Goal: Contribute content: Add original content to the website for others to see

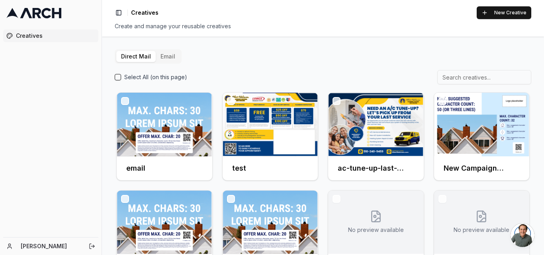
click at [169, 50] on div "Direct Mail Email" at bounding box center [148, 56] width 67 height 14
click at [166, 57] on button "Email" at bounding box center [168, 56] width 24 height 11
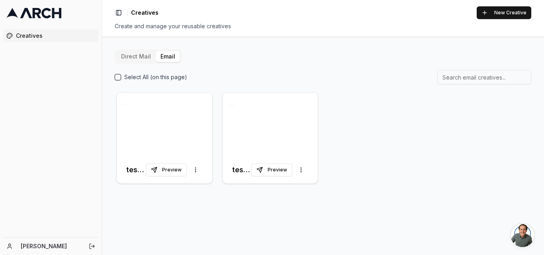
click at [131, 55] on button "Direct Mail" at bounding box center [135, 56] width 39 height 11
click at [165, 57] on button "Email" at bounding box center [168, 56] width 24 height 11
click at [460, 202] on div "Direct Mail Email Select All (on this page) test 2 (Copy) Preview More options …" at bounding box center [323, 146] width 442 height 219
click at [350, 62] on div "Direct Mail Email Select All (on this page) test 2 (Copy) Preview More options …" at bounding box center [323, 117] width 417 height 136
click at [517, 8] on button "New Creative" at bounding box center [504, 12] width 55 height 13
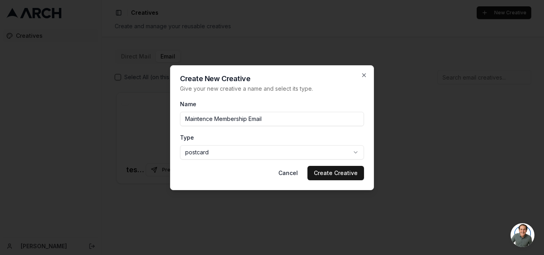
type input "Maintence Membership Email"
click at [227, 146] on body "Creatives [PERSON_NAME] Toggle Sidebar Creatives New Creative Create and manage…" at bounding box center [272, 127] width 544 height 255
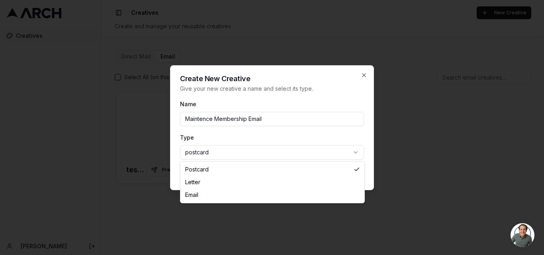
select select "email"
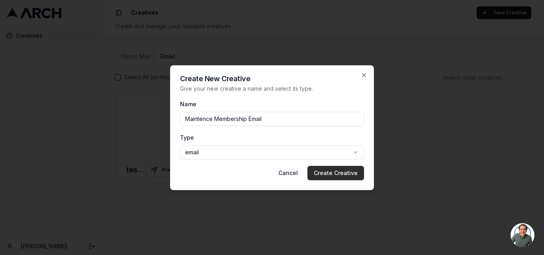
click at [359, 175] on button "Create Creative" at bounding box center [335, 173] width 57 height 14
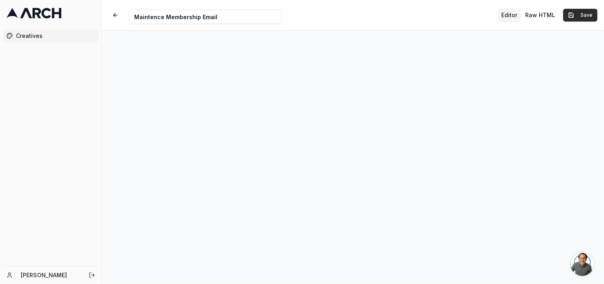
click at [544, 18] on button "Save" at bounding box center [581, 15] width 34 height 13
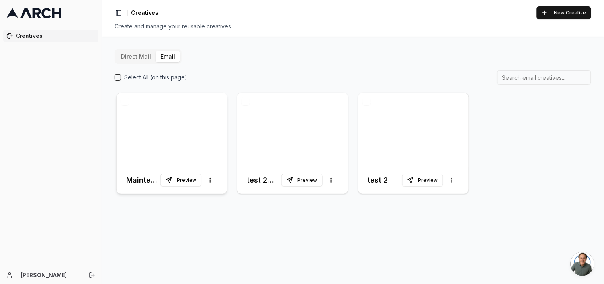
click at [184, 128] on div at bounding box center [172, 130] width 110 height 74
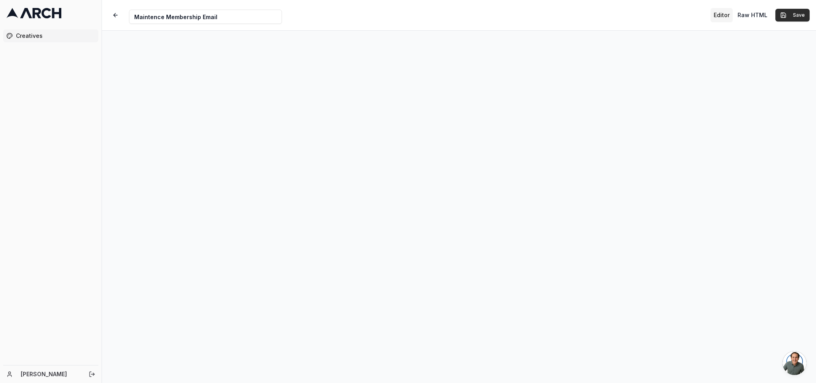
click at [544, 14] on button "Save" at bounding box center [792, 15] width 34 height 13
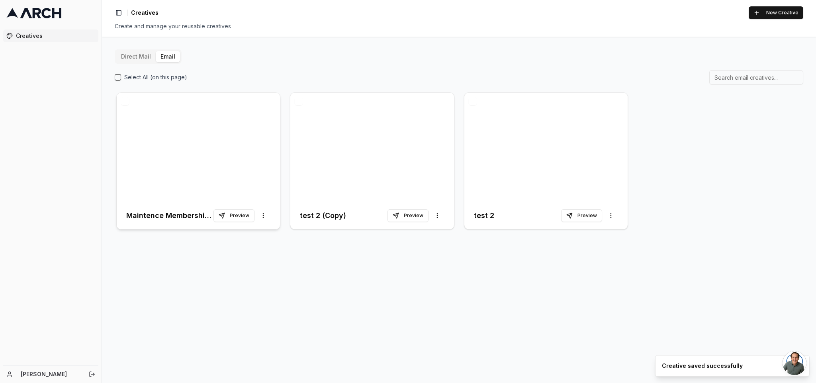
click at [210, 138] on div at bounding box center [198, 147] width 163 height 109
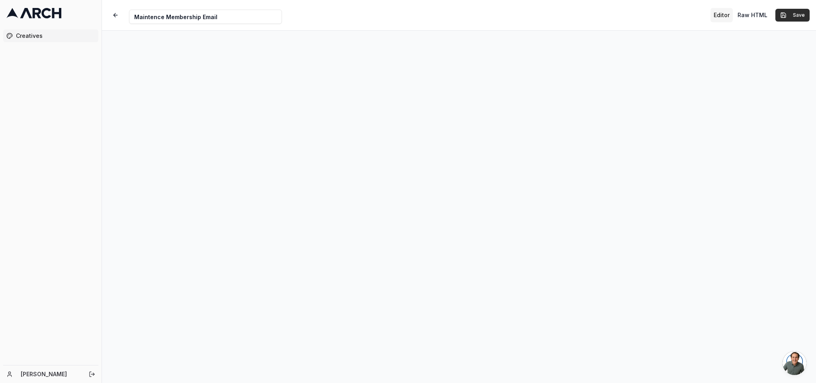
click at [544, 11] on button "Save" at bounding box center [792, 15] width 34 height 13
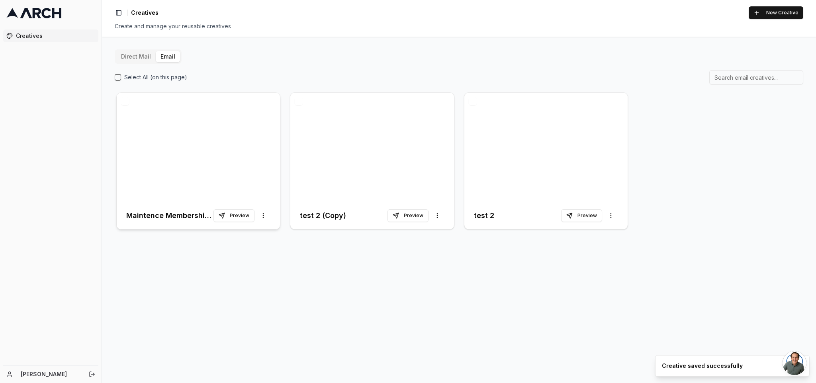
click at [211, 135] on div at bounding box center [198, 147] width 163 height 109
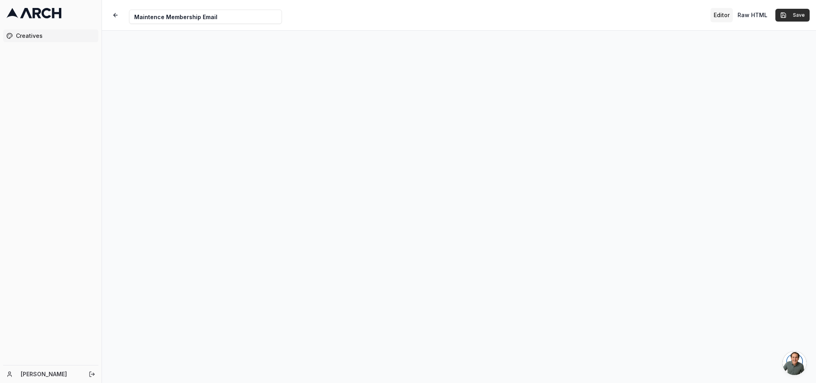
click at [544, 11] on button "Save" at bounding box center [792, 15] width 34 height 13
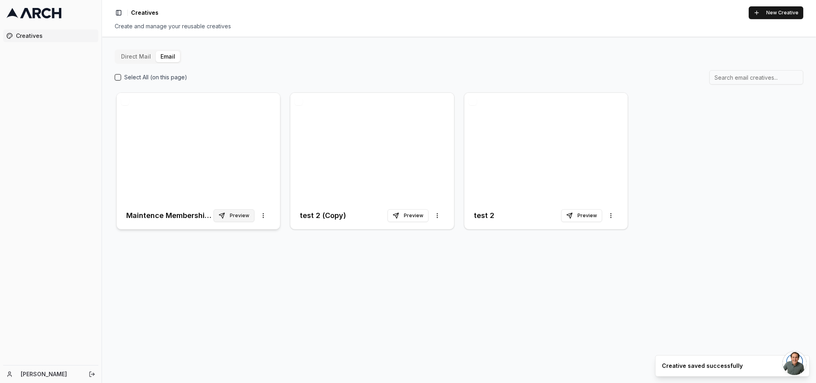
click at [232, 215] on button "Preview" at bounding box center [233, 215] width 41 height 13
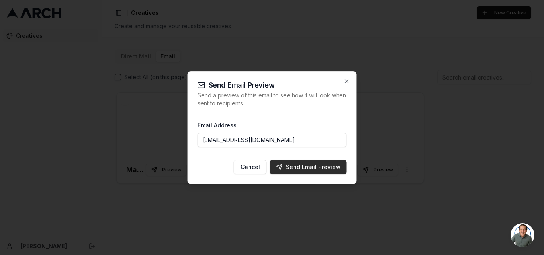
click at [317, 165] on div "Send Email Preview" at bounding box center [308, 167] width 64 height 8
type input "[EMAIL_ADDRESS][DOMAIN_NAME]"
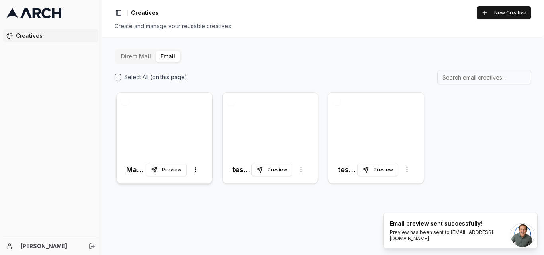
click at [154, 118] on div at bounding box center [165, 125] width 96 height 64
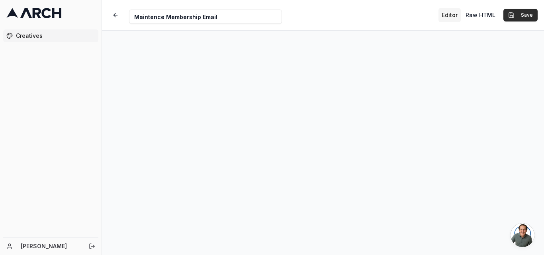
click at [528, 17] on button "Save" at bounding box center [520, 15] width 34 height 13
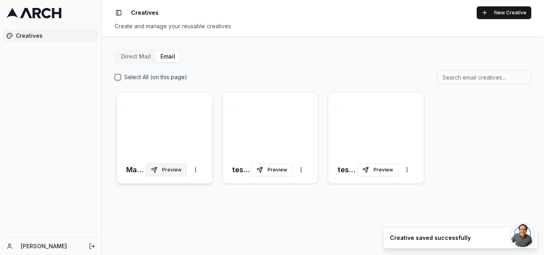
click at [166, 167] on button "Preview" at bounding box center [166, 170] width 41 height 13
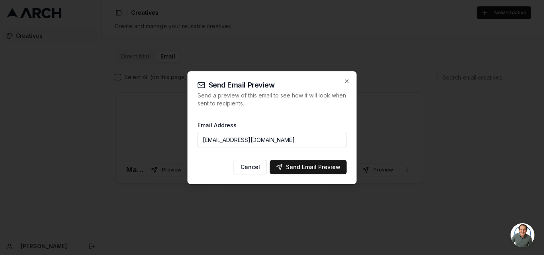
click at [214, 164] on div "Cancel Send Email Preview" at bounding box center [272, 167] width 149 height 14
click at [337, 167] on div "Send Email Preview" at bounding box center [308, 167] width 64 height 8
type input "[EMAIL_ADDRESS][DOMAIN_NAME]"
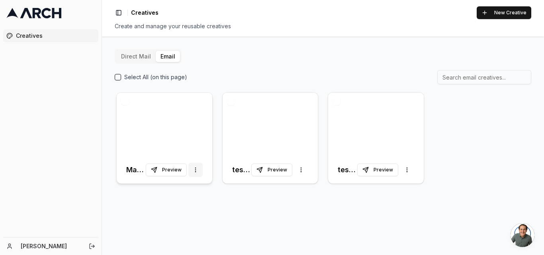
click at [197, 170] on html "Creatives [PERSON_NAME] Toggle Sidebar Creatives New Creative Create and manage…" at bounding box center [272, 127] width 544 height 255
click at [185, 192] on div "Duplicate" at bounding box center [177, 187] width 47 height 13
click at [303, 170] on html "Creatives [PERSON_NAME] Toggle Sidebar Creatives New Creative Create and manage…" at bounding box center [272, 127] width 544 height 255
click at [230, 101] on button "button" at bounding box center [231, 101] width 8 height 8
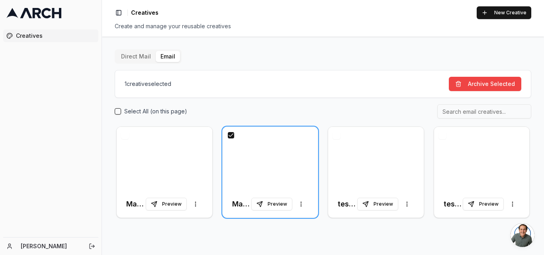
click at [230, 138] on button "button" at bounding box center [231, 135] width 8 height 8
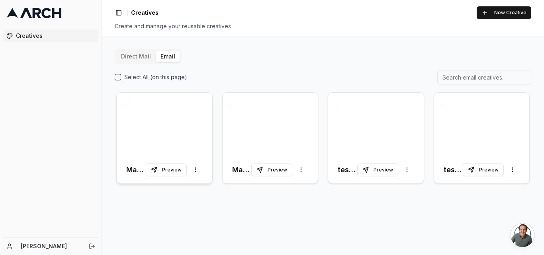
click at [167, 126] on div at bounding box center [165, 125] width 96 height 64
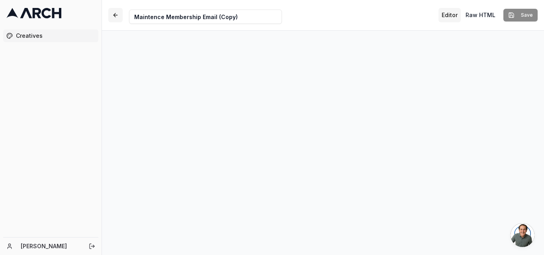
click at [118, 16] on button "button" at bounding box center [115, 15] width 14 height 14
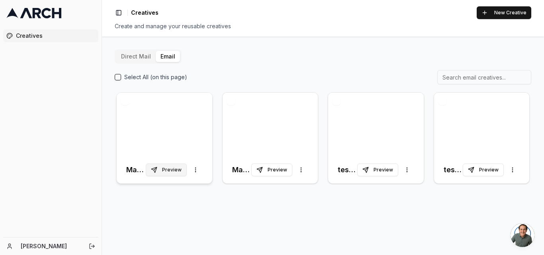
click at [168, 169] on button "Preview" at bounding box center [166, 170] width 41 height 13
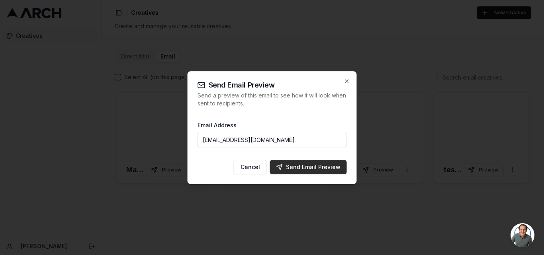
click at [337, 169] on div "Send Email Preview" at bounding box center [308, 167] width 64 height 8
type input "[EMAIL_ADDRESS][DOMAIN_NAME]"
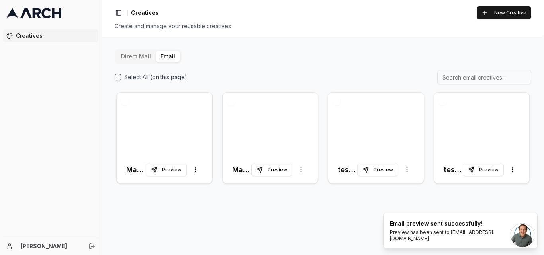
click at [230, 101] on button "button" at bounding box center [231, 101] width 8 height 8
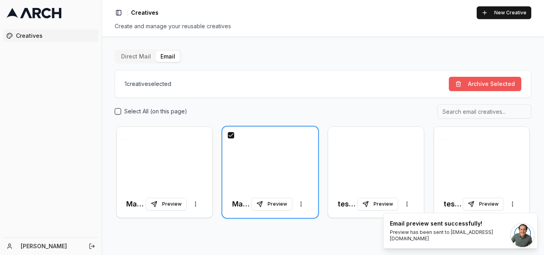
click at [479, 81] on button "Archive Selected" at bounding box center [485, 84] width 72 height 14
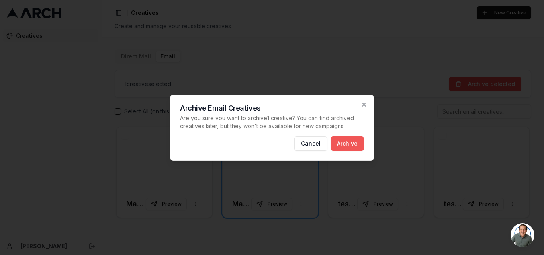
click at [351, 142] on button "Archive" at bounding box center [347, 144] width 33 height 14
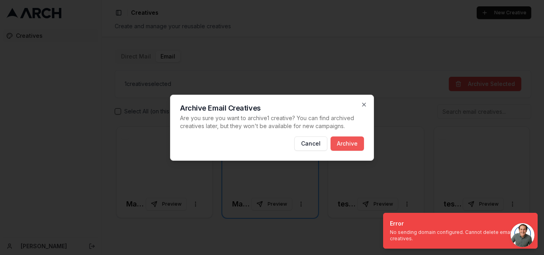
click at [356, 140] on button "Archive" at bounding box center [347, 144] width 33 height 14
click at [364, 102] on icon "button" at bounding box center [364, 105] width 6 height 6
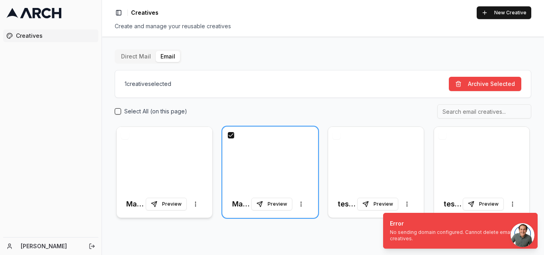
click at [155, 156] on div at bounding box center [165, 159] width 96 height 64
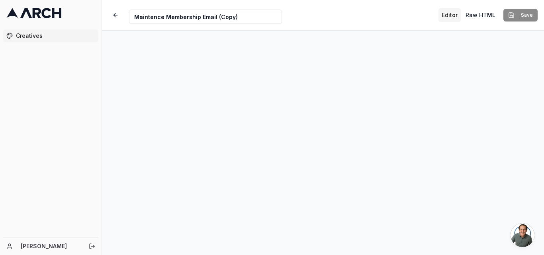
drag, startPoint x: 239, startPoint y: 14, endPoint x: 215, endPoint y: 18, distance: 24.2
click at [215, 18] on input "Maintence Membership Email (Copy)" at bounding box center [205, 17] width 153 height 14
click at [250, 17] on input "Maintence Membership Email (Copy)" at bounding box center [205, 17] width 153 height 14
type input "Maintence Membership Email (Copy)2"
click at [524, 12] on button "Save" at bounding box center [520, 15] width 34 height 13
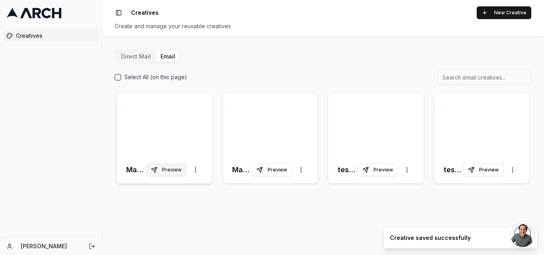
click at [177, 168] on button "Preview" at bounding box center [166, 170] width 41 height 13
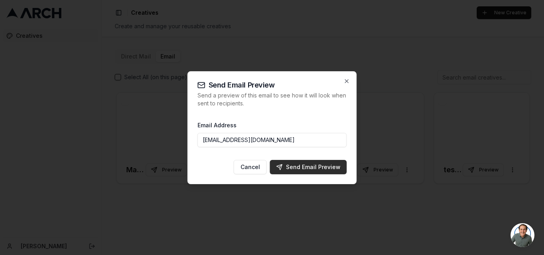
click at [325, 165] on div "Send Email Preview" at bounding box center [308, 167] width 64 height 8
type input "[EMAIL_ADDRESS][DOMAIN_NAME]"
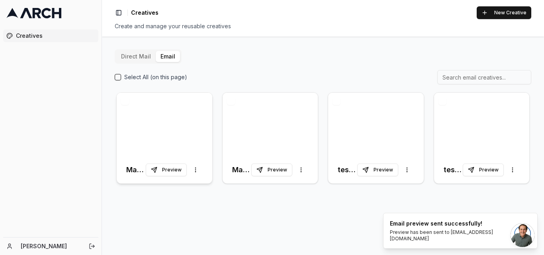
click at [156, 133] on div at bounding box center [165, 125] width 96 height 64
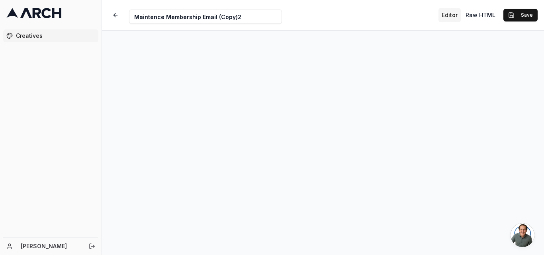
drag, startPoint x: 252, startPoint y: 18, endPoint x: 233, endPoint y: 20, distance: 18.8
click at [233, 20] on input "Maintence Membership Email (Copy)2" at bounding box center [205, 17] width 153 height 14
type input "Maintence Membership Email (Copy)3"
click at [525, 16] on button "Save" at bounding box center [520, 15] width 34 height 13
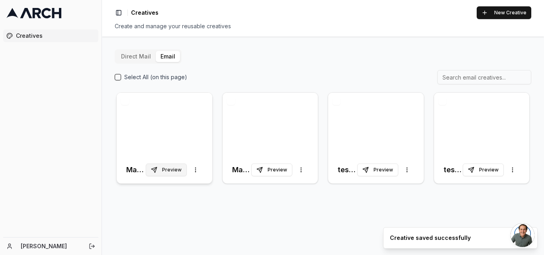
click at [172, 170] on button "Preview" at bounding box center [166, 170] width 41 height 13
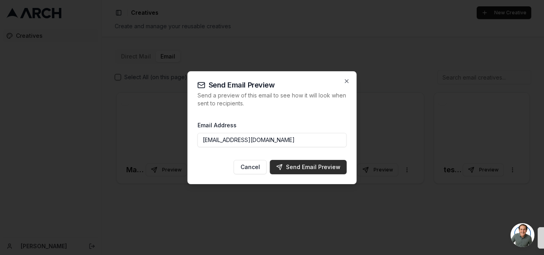
click at [340, 170] on div "Send Email Preview" at bounding box center [308, 167] width 64 height 8
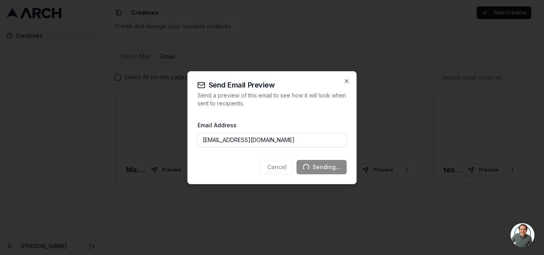
type input "[EMAIL_ADDRESS][DOMAIN_NAME]"
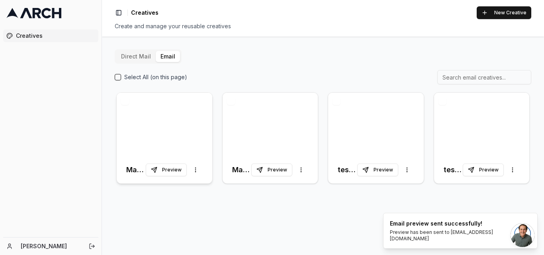
click at [170, 126] on div at bounding box center [165, 125] width 96 height 64
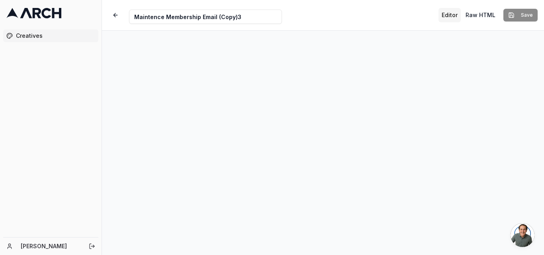
drag, startPoint x: 238, startPoint y: 16, endPoint x: 234, endPoint y: 17, distance: 4.0
click at [234, 17] on input "Maintence Membership Email (Copy)3" at bounding box center [205, 17] width 153 height 14
type input "Maintence Membership Email (Copy)4"
click at [523, 16] on button "Save" at bounding box center [520, 15] width 34 height 13
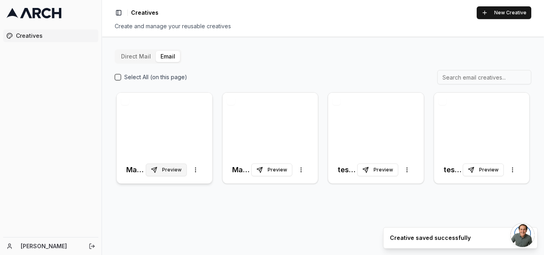
click at [176, 170] on button "Preview" at bounding box center [166, 170] width 41 height 13
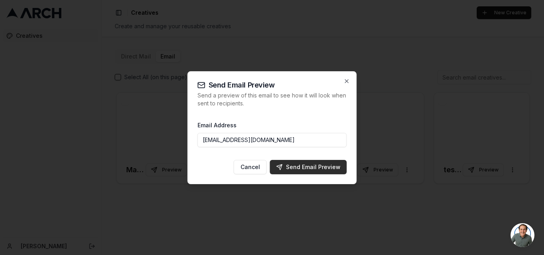
click at [331, 169] on div "Send Email Preview" at bounding box center [308, 167] width 64 height 8
type input "[EMAIL_ADDRESS][DOMAIN_NAME]"
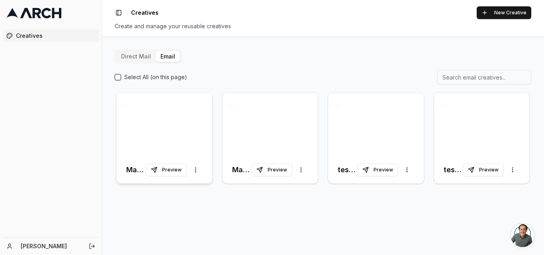
click at [173, 133] on div at bounding box center [165, 125] width 96 height 64
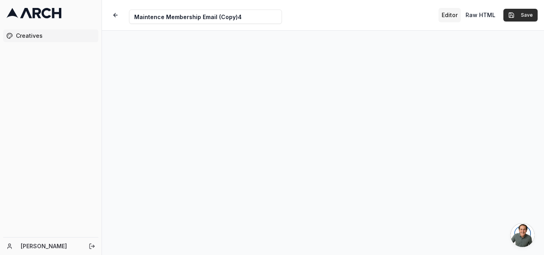
click at [526, 19] on button "Save" at bounding box center [520, 15] width 34 height 13
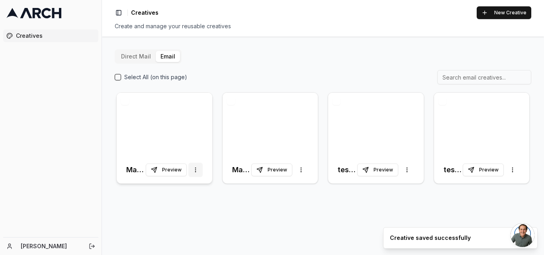
click at [197, 171] on html "Creatives [PERSON_NAME] Toggle Sidebar Creatives New Creative Create and manage…" at bounding box center [272, 127] width 544 height 255
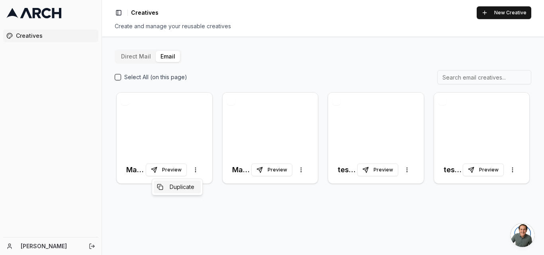
click at [185, 189] on span "Duplicate" at bounding box center [182, 187] width 25 height 8
click at [172, 170] on button "Preview" at bounding box center [166, 170] width 41 height 13
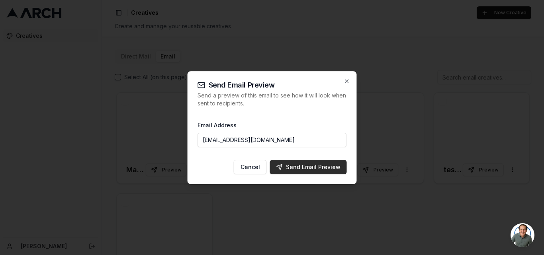
click at [308, 169] on div "Send Email Preview" at bounding box center [308, 167] width 64 height 8
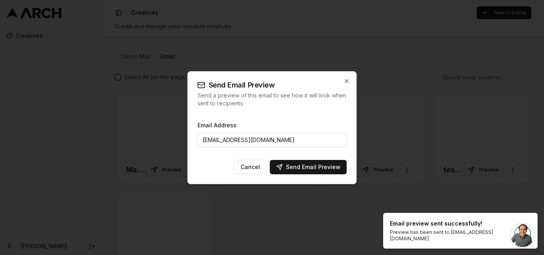
type input "[EMAIL_ADDRESS][DOMAIN_NAME]"
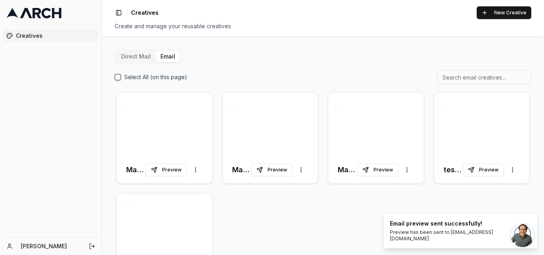
click at [125, 102] on button "button" at bounding box center [125, 101] width 8 height 8
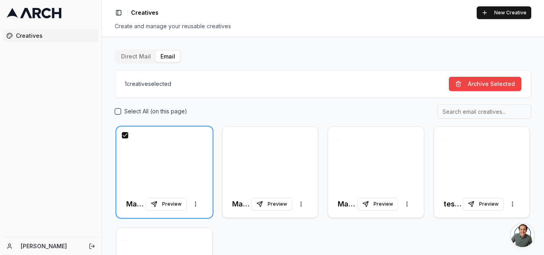
click at [228, 135] on button "button" at bounding box center [231, 135] width 8 height 8
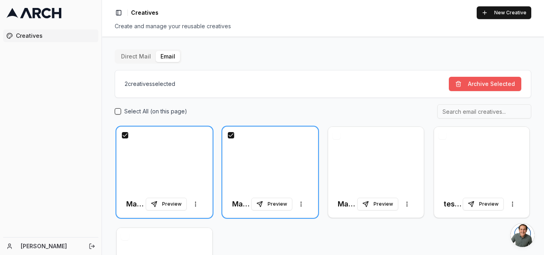
click at [490, 85] on button "Archive Selected" at bounding box center [485, 84] width 72 height 14
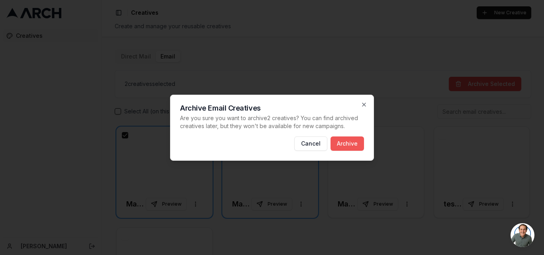
click at [353, 142] on button "Archive" at bounding box center [347, 144] width 33 height 14
click at [362, 101] on div "Archive Email Creatives Are you sure you want to archive 2 creative s ? You can…" at bounding box center [272, 128] width 204 height 66
click at [364, 102] on icon "button" at bounding box center [364, 105] width 6 height 6
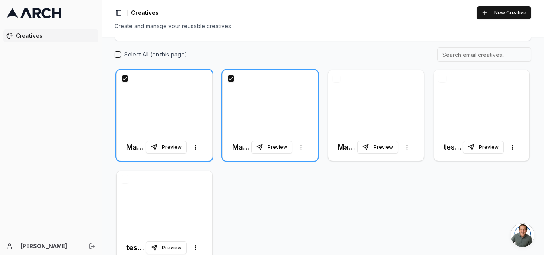
scroll to position [37, 0]
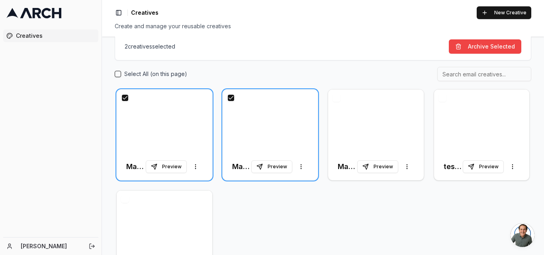
click at [346, 200] on div "Maintence Membership Email (Copy)4 (Copy) Preview More options Maintence Member…" at bounding box center [323, 186] width 417 height 196
click at [129, 97] on div at bounding box center [165, 122] width 96 height 64
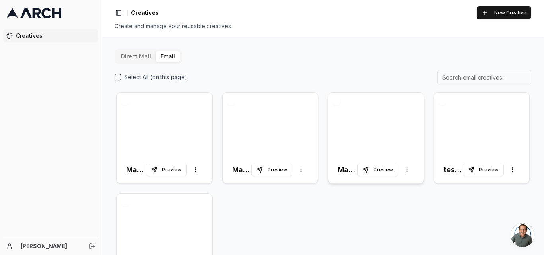
click at [397, 122] on div at bounding box center [376, 125] width 96 height 64
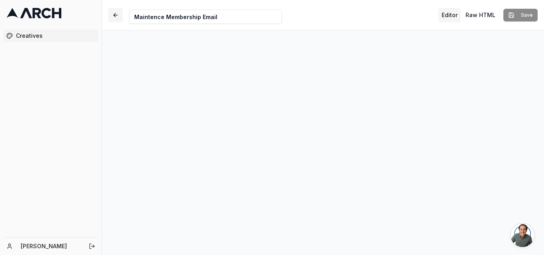
click at [116, 13] on button "button" at bounding box center [115, 15] width 14 height 14
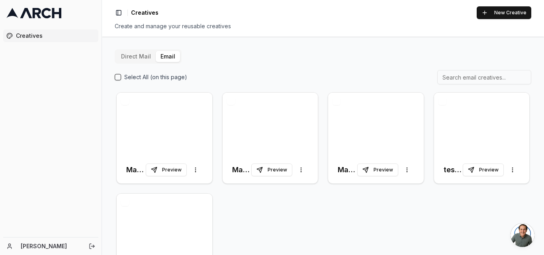
click at [305, 231] on div "Maintence Membership Email (Copy)4 (Copy) Preview More options Maintence Member…" at bounding box center [323, 189] width 417 height 196
click at [123, 53] on button "Direct Mail" at bounding box center [135, 56] width 39 height 11
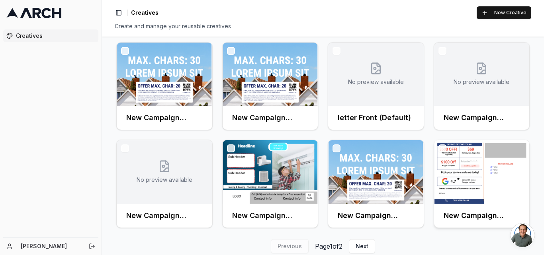
scroll to position [158, 0]
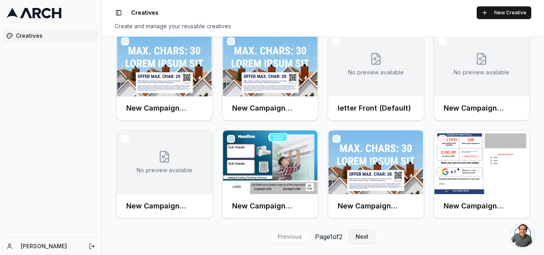
click at [364, 235] on button "Next" at bounding box center [362, 237] width 26 height 14
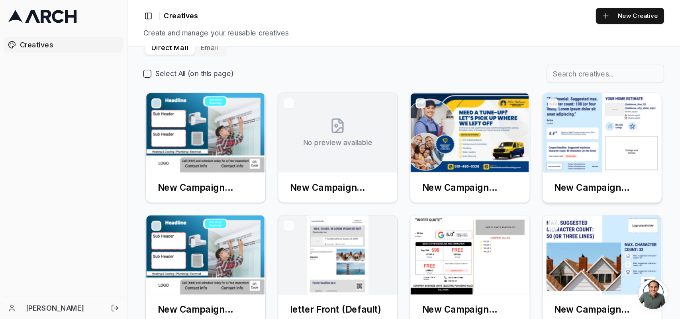
scroll to position [0, 0]
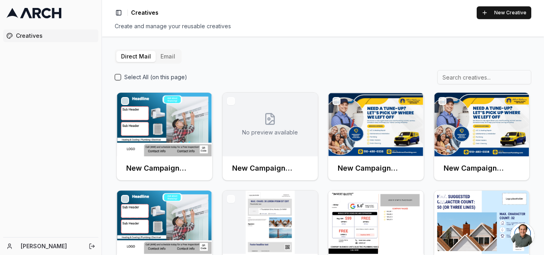
click at [174, 57] on button "Email" at bounding box center [168, 56] width 24 height 11
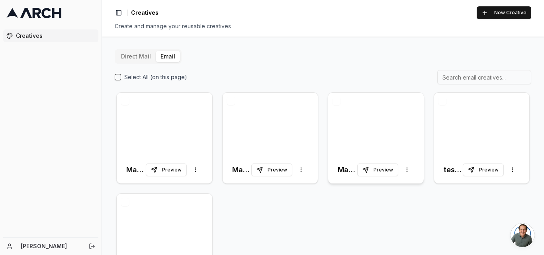
click at [376, 131] on div at bounding box center [376, 125] width 96 height 64
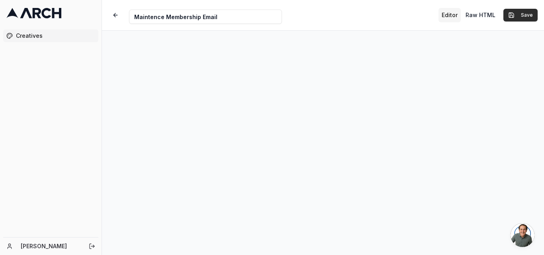
click at [523, 16] on button "Save" at bounding box center [520, 15] width 34 height 13
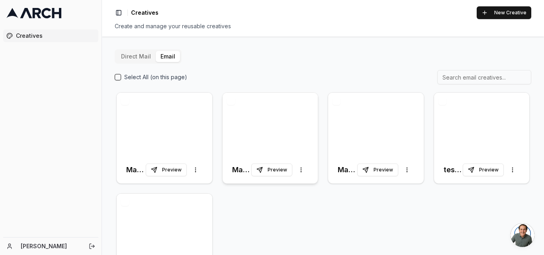
click at [272, 123] on div at bounding box center [271, 125] width 96 height 64
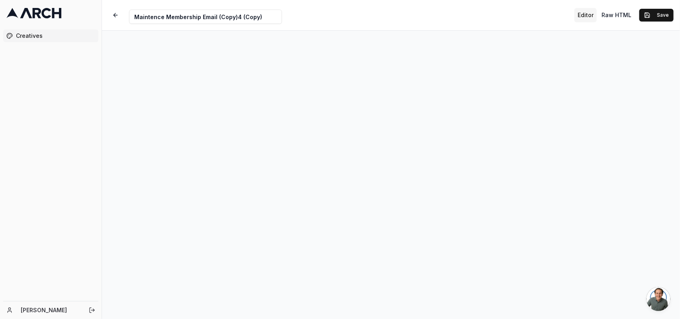
click at [253, 13] on input "Maintence Membership Email (Copy)4 (Copy)" at bounding box center [205, 17] width 153 height 14
type input "N/A"
click at [544, 15] on button "Save" at bounding box center [656, 15] width 34 height 13
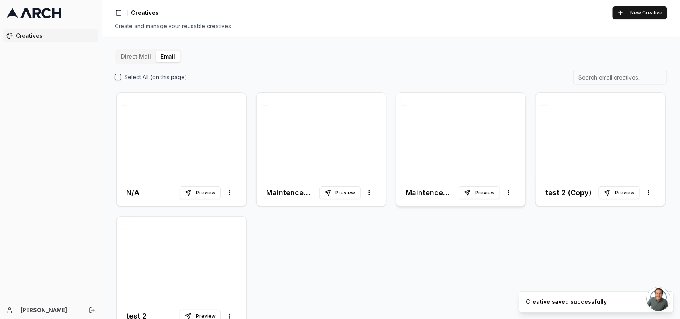
click at [435, 133] on div at bounding box center [460, 136] width 129 height 86
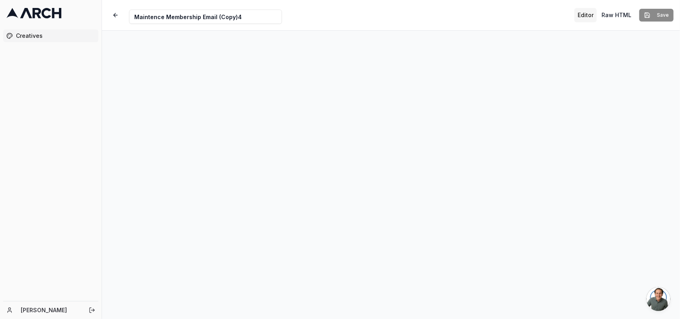
click at [239, 19] on input "Maintence Membership Email (Copy)4" at bounding box center [205, 17] width 153 height 14
type input "Placeholder"
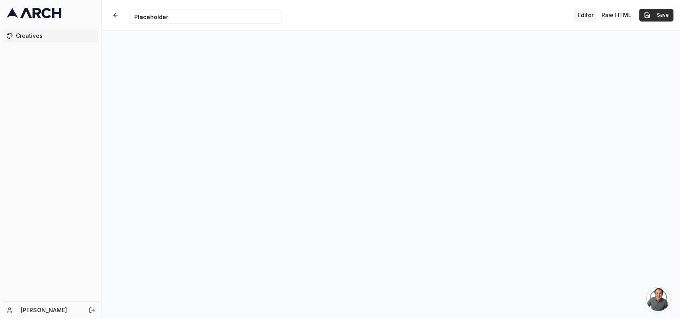
click at [544, 15] on button "Save" at bounding box center [656, 15] width 34 height 13
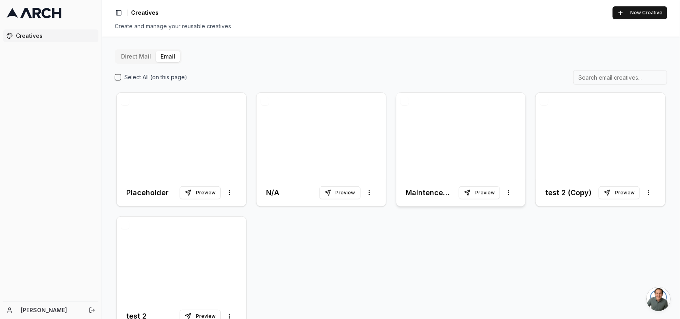
click at [459, 141] on div at bounding box center [460, 136] width 129 height 86
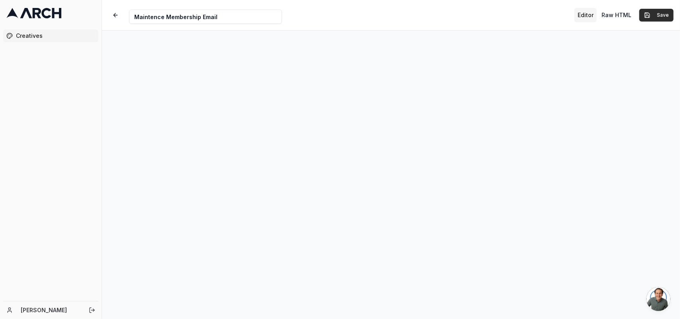
click at [544, 13] on button "Save" at bounding box center [656, 15] width 34 height 13
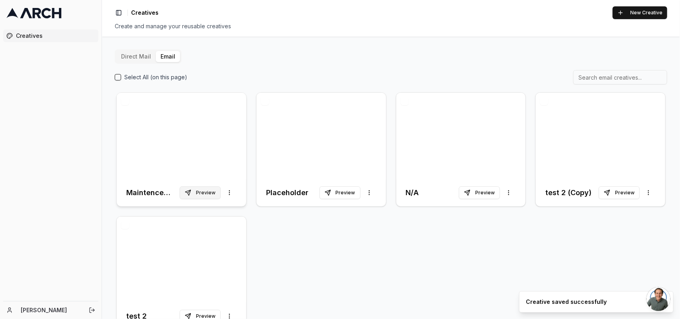
click at [206, 194] on button "Preview" at bounding box center [200, 192] width 41 height 13
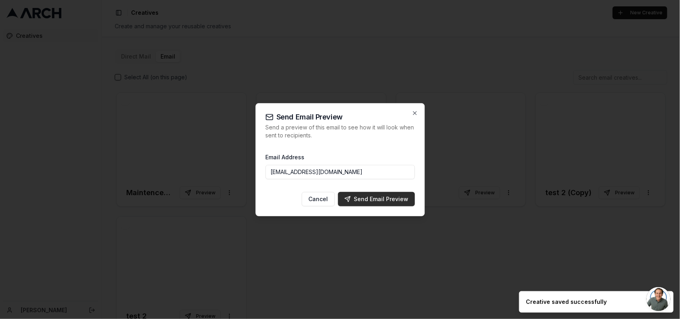
click at [397, 200] on div "Send Email Preview" at bounding box center [376, 199] width 64 height 8
type input "[EMAIL_ADDRESS][DOMAIN_NAME]"
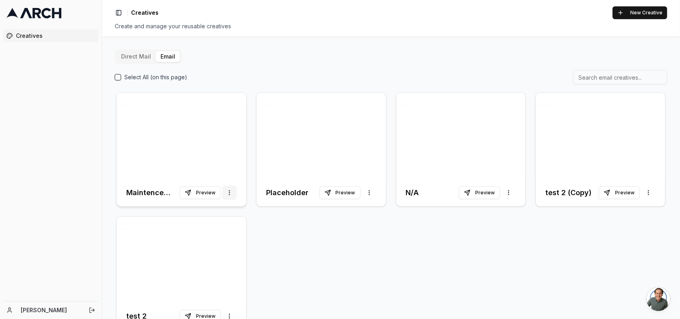
click at [228, 189] on html "Creatives [PERSON_NAME] Toggle Sidebar Creatives New Creative Create and manage…" at bounding box center [340, 159] width 680 height 319
click at [223, 210] on span "Duplicate" at bounding box center [215, 209] width 25 height 8
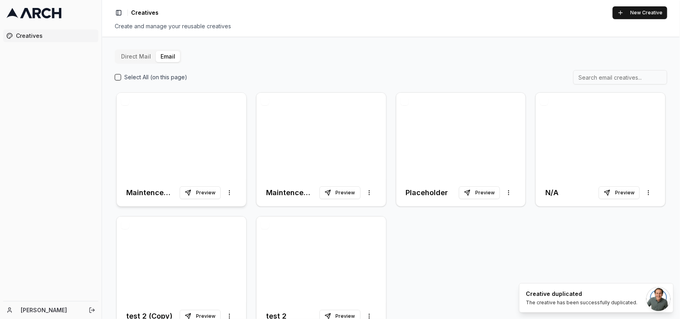
click at [182, 138] on div at bounding box center [181, 136] width 129 height 86
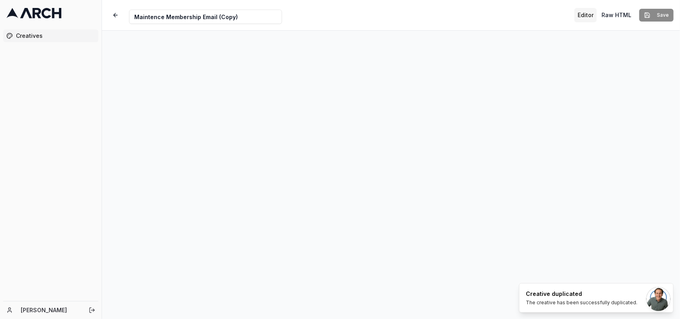
click at [248, 16] on input "Maintence Membership Email (Copy)" at bounding box center [205, 17] width 153 height 14
drag, startPoint x: 251, startPoint y: 16, endPoint x: 214, endPoint y: 18, distance: 36.7
click at [214, 18] on input "Maintence Membership Email (Copy)" at bounding box center [205, 17] width 153 height 14
type input "Maintence Membership Emails"
click at [544, 16] on button "Save" at bounding box center [656, 15] width 34 height 13
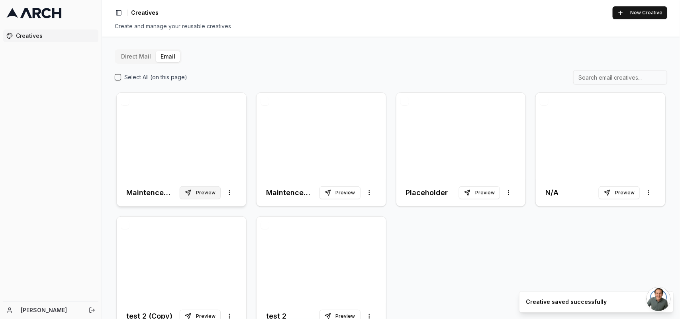
click at [202, 192] on button "Preview" at bounding box center [200, 192] width 41 height 13
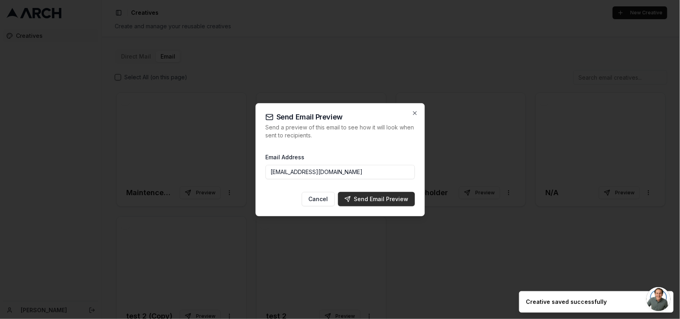
click at [371, 200] on div "Send Email Preview" at bounding box center [376, 199] width 64 height 8
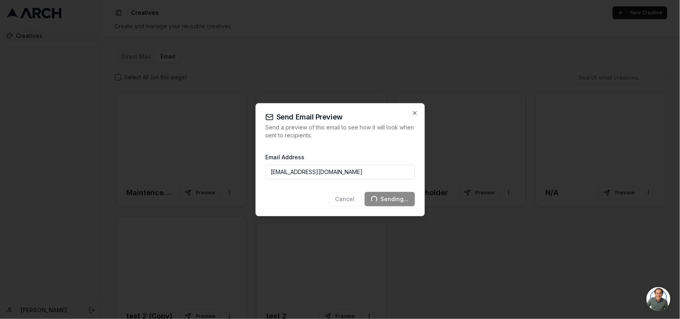
type input "[EMAIL_ADDRESS][DOMAIN_NAME]"
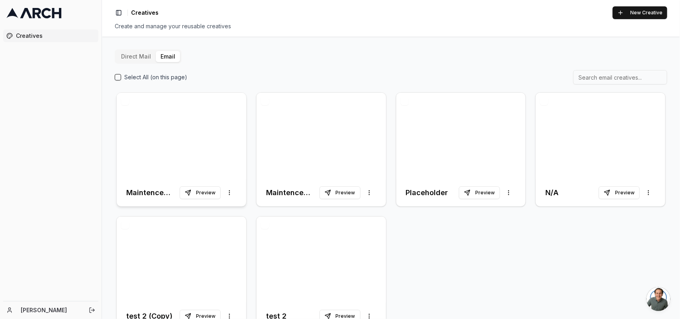
click at [196, 146] on div at bounding box center [181, 136] width 129 height 86
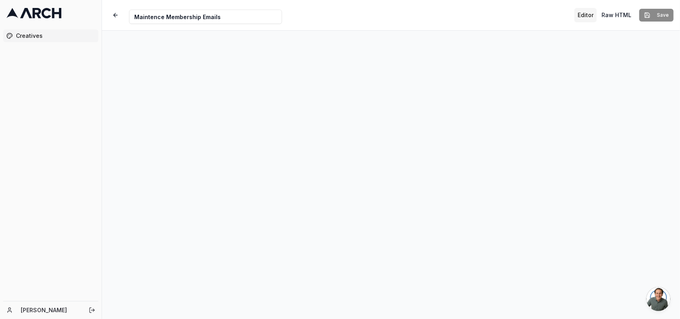
click at [222, 19] on input "Maintence Membership Emails" at bounding box center [205, 17] width 153 height 14
type input "Placeholder 1"
click at [544, 12] on button "Save" at bounding box center [656, 15] width 34 height 13
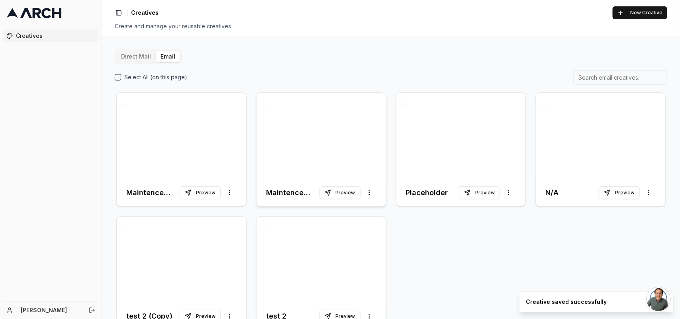
scroll to position [24, 0]
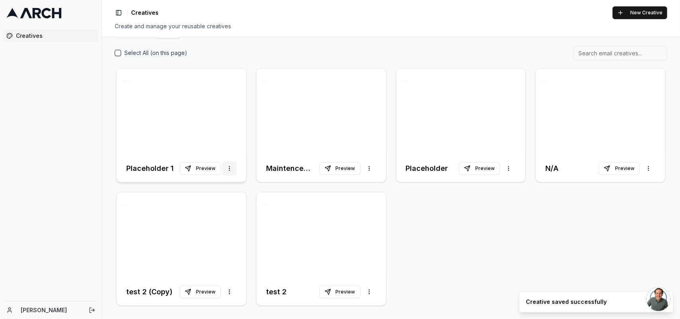
click at [231, 170] on html "Creatives [PERSON_NAME] Toggle Sidebar Creatives New Creative Create and manage…" at bounding box center [340, 159] width 680 height 319
click at [222, 185] on span "Duplicate" at bounding box center [215, 185] width 25 height 8
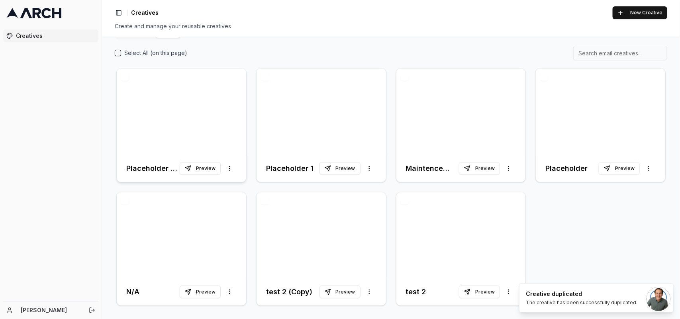
click at [182, 118] on div at bounding box center [181, 112] width 129 height 86
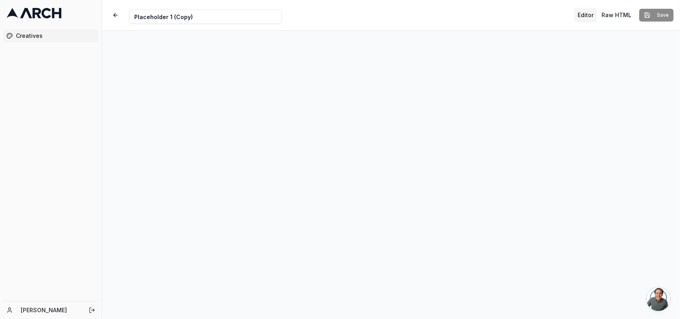
click at [201, 23] on input "Placeholder 1 (Copy)" at bounding box center [205, 17] width 153 height 14
paste input "Maintence Membership Email Template"
type input "Maintence Membership Email Template"
click at [544, 14] on button "Save" at bounding box center [656, 15] width 34 height 13
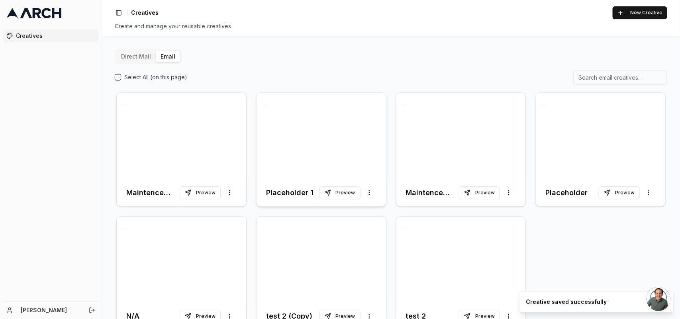
click at [322, 138] on div at bounding box center [320, 136] width 129 height 86
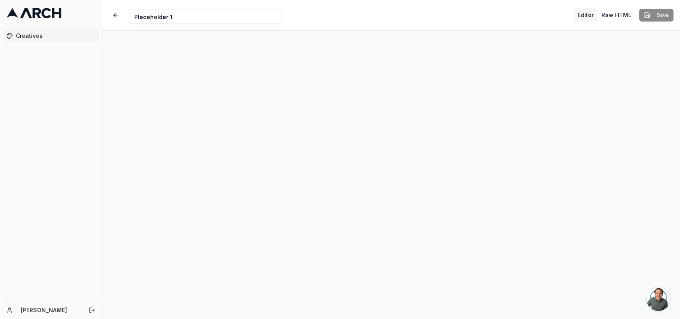
click at [178, 16] on input "Placeholder 1" at bounding box center [205, 17] width 153 height 14
type input "Blank"
click at [544, 14] on button "Save" at bounding box center [656, 15] width 34 height 13
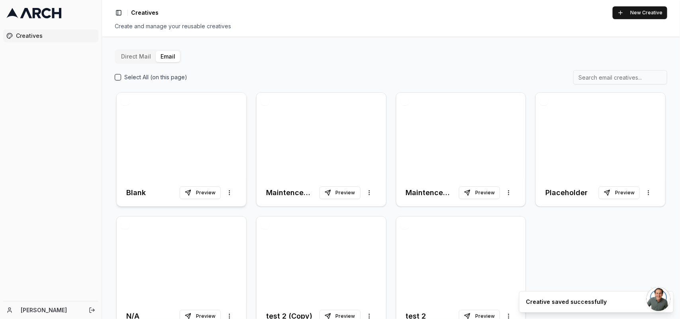
click at [186, 150] on div at bounding box center [181, 136] width 129 height 86
click at [459, 143] on div at bounding box center [460, 136] width 129 height 86
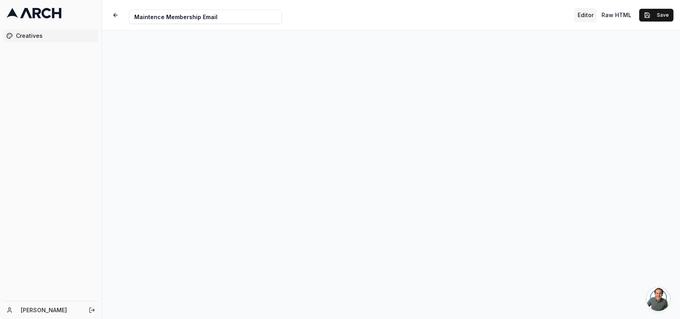
click at [235, 11] on input "Maintence Membership Email" at bounding box center [205, 17] width 153 height 14
type input "Blank"
click at [544, 9] on button "Save" at bounding box center [656, 15] width 34 height 13
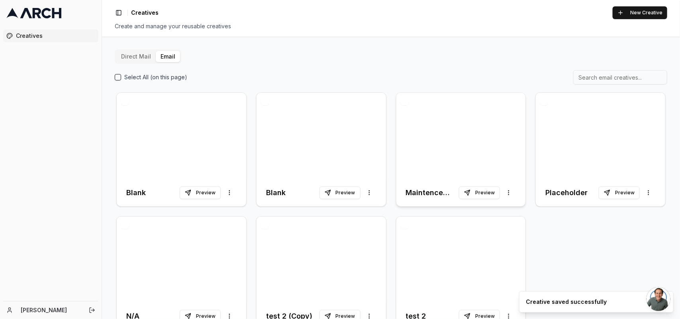
click at [458, 145] on div at bounding box center [460, 136] width 129 height 86
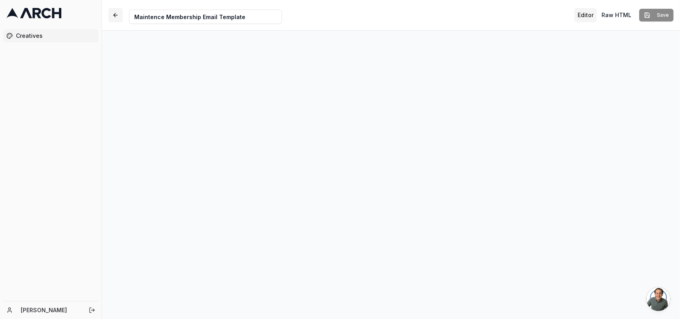
click at [112, 14] on button "button" at bounding box center [115, 15] width 14 height 14
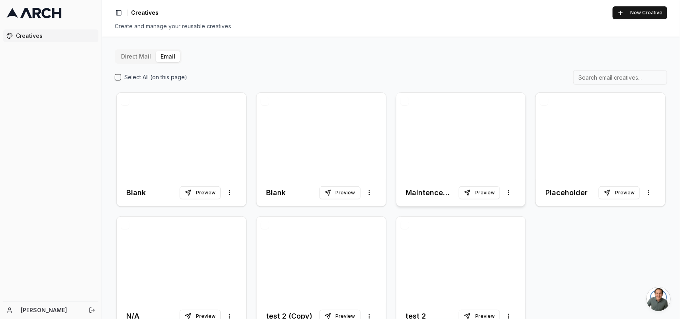
click at [456, 137] on div at bounding box center [460, 136] width 129 height 86
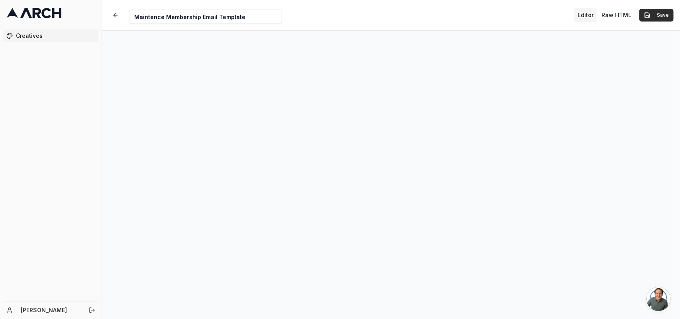
click at [544, 12] on button "Save" at bounding box center [656, 15] width 34 height 13
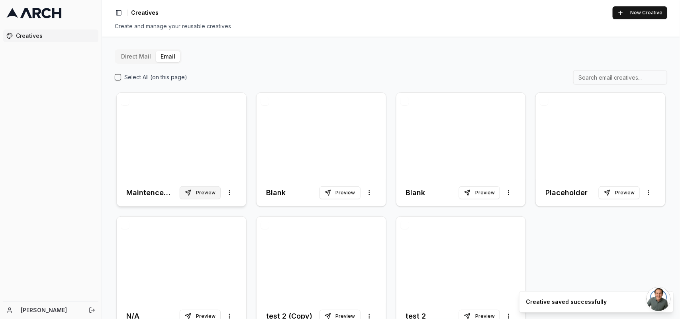
click at [200, 190] on button "Preview" at bounding box center [200, 192] width 41 height 13
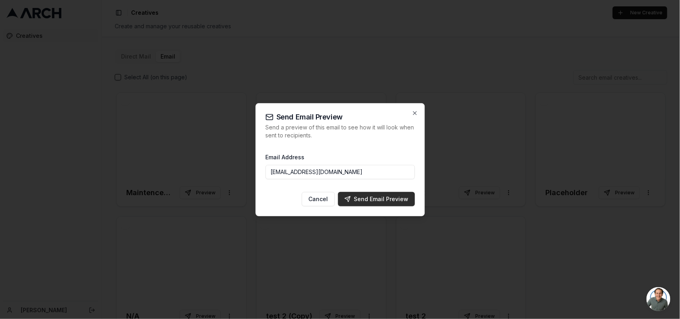
click at [374, 198] on div "Send Email Preview" at bounding box center [376, 199] width 64 height 8
type input "[EMAIL_ADDRESS][DOMAIN_NAME]"
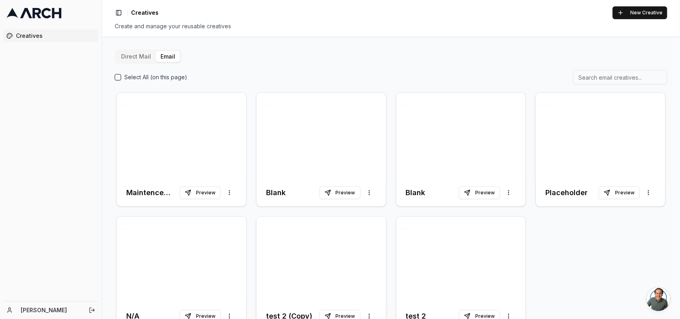
click at [315, 255] on div at bounding box center [320, 260] width 129 height 86
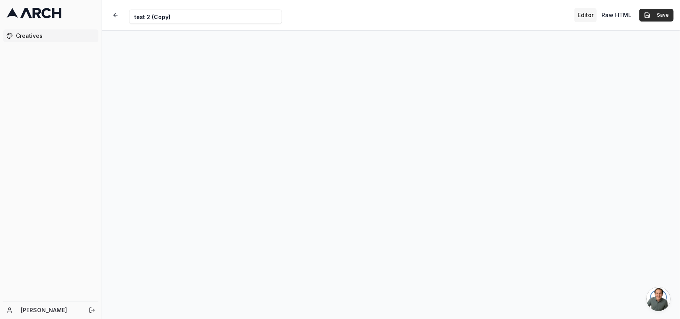
click at [544, 10] on button "Save" at bounding box center [656, 15] width 34 height 13
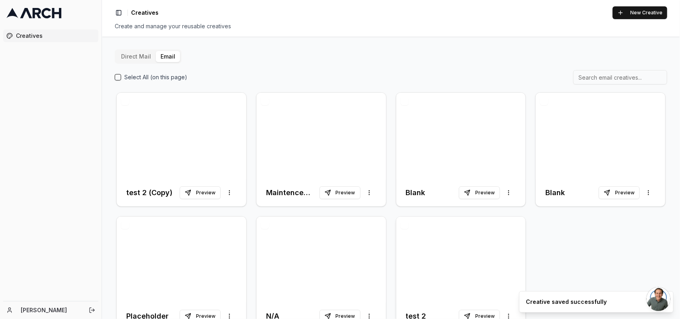
click at [453, 255] on div at bounding box center [460, 260] width 129 height 86
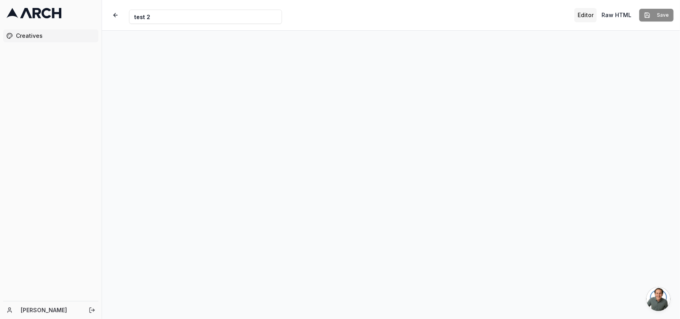
click at [172, 19] on input "test 2" at bounding box center [205, 17] width 153 height 14
type input "test 2"
click at [544, 19] on button "Save" at bounding box center [656, 15] width 34 height 13
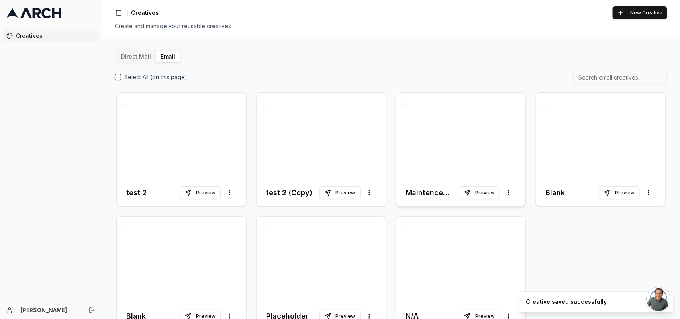
click at [471, 136] on div at bounding box center [460, 136] width 129 height 86
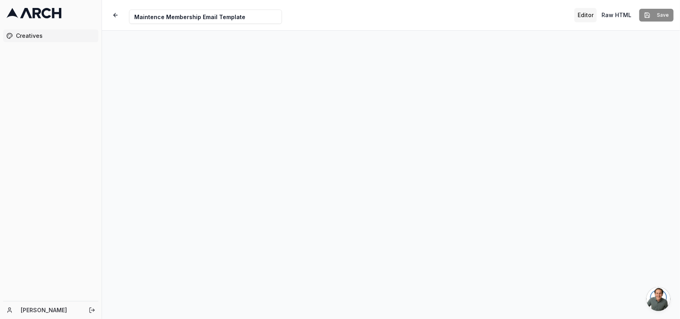
click at [256, 20] on input "Maintence Membership Email Template" at bounding box center [205, 17] width 153 height 14
click at [246, 18] on input "Maintence Membership Email Template" at bounding box center [205, 17] width 153 height 14
type input "Maintence Membership Email Template"
click at [544, 17] on button "Save" at bounding box center [656, 15] width 34 height 13
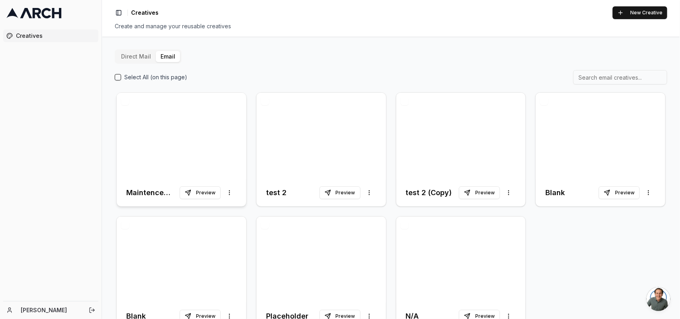
click at [195, 128] on div at bounding box center [181, 136] width 129 height 86
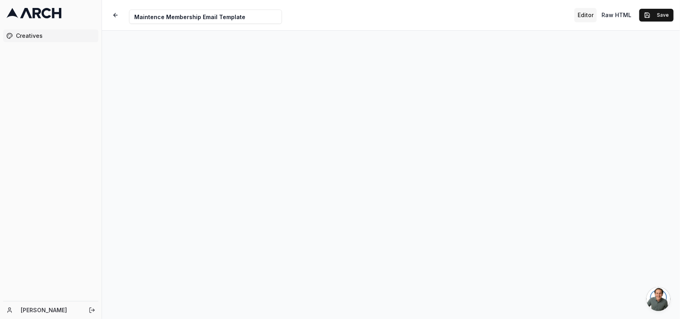
scroll to position [17, 0]
click at [544, 15] on button "Save" at bounding box center [656, 15] width 34 height 13
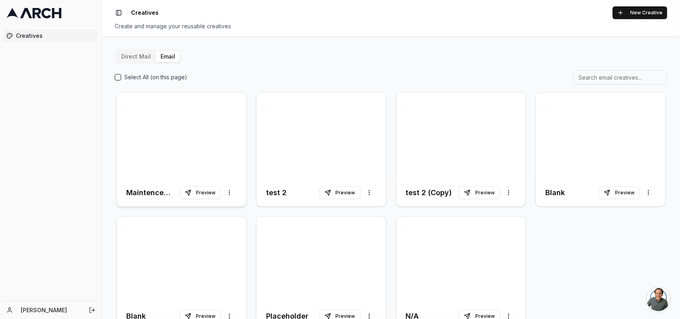
click at [175, 122] on div at bounding box center [181, 136] width 129 height 86
